Goal: Navigation & Orientation: Find specific page/section

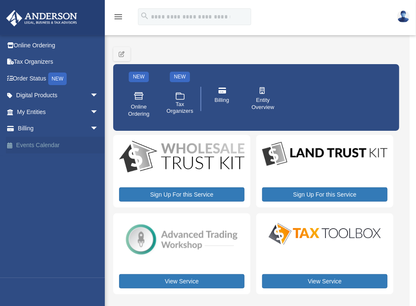
click at [36, 140] on link "Events Calendar" at bounding box center [58, 145] width 105 height 17
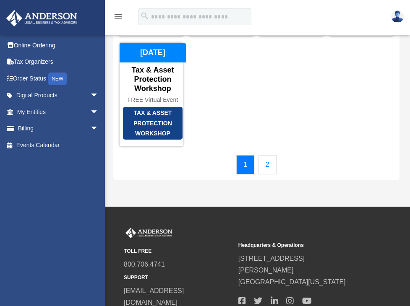
scroll to position [168, 0]
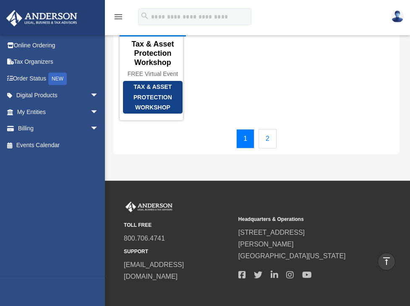
click at [267, 148] on link "2" at bounding box center [267, 138] width 18 height 19
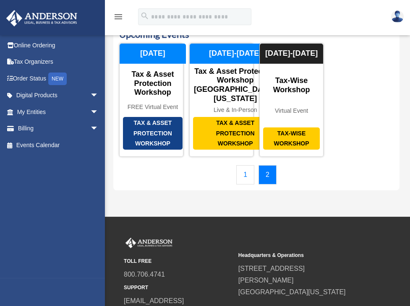
scroll to position [28, 0]
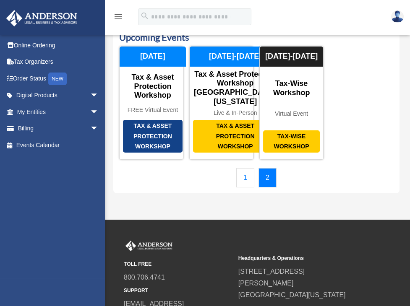
click at [245, 187] on link "1" at bounding box center [245, 177] width 18 height 19
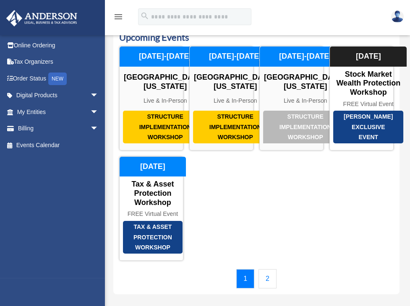
click at [245, 191] on div "Structure Implementation Workshop [GEOGRAPHIC_DATA], [US_STATE] Live & In-Perso…" at bounding box center [256, 153] width 274 height 214
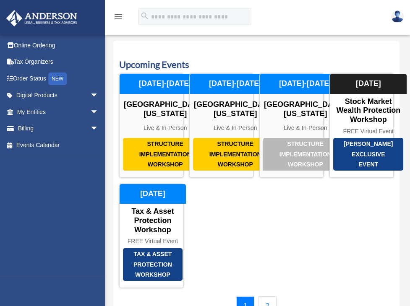
scroll to position [0, 0]
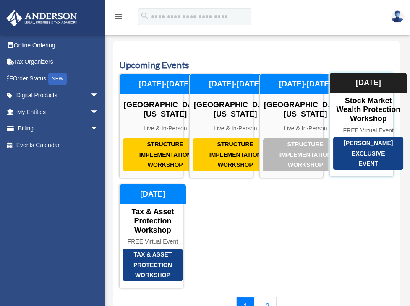
click at [366, 170] on div "[PERSON_NAME] Exclusive Event" at bounding box center [368, 153] width 70 height 33
